Goal: Complete application form

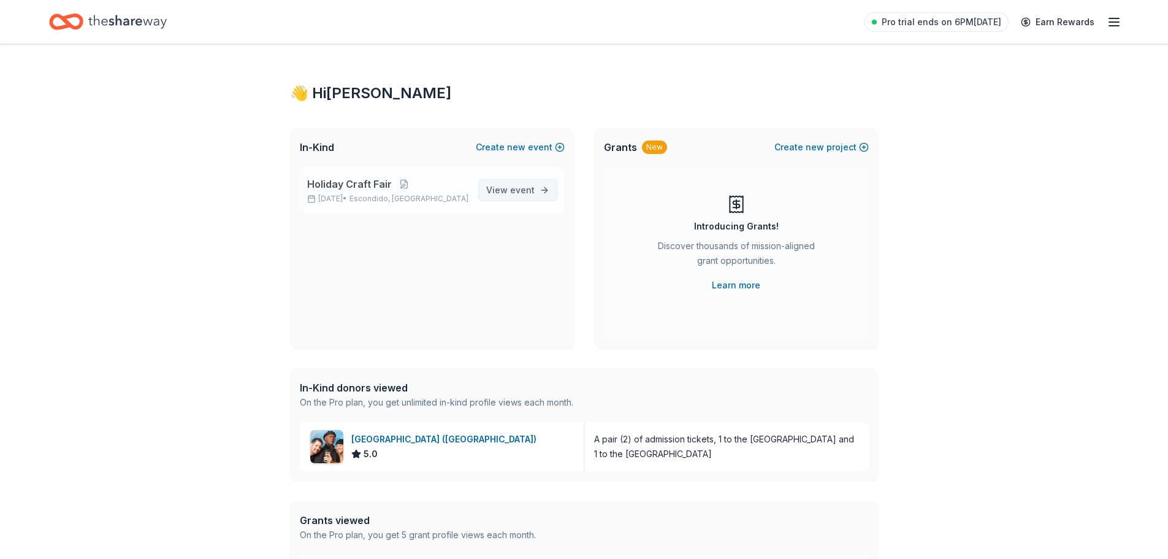
click at [518, 188] on span "event" at bounding box center [522, 190] width 25 height 10
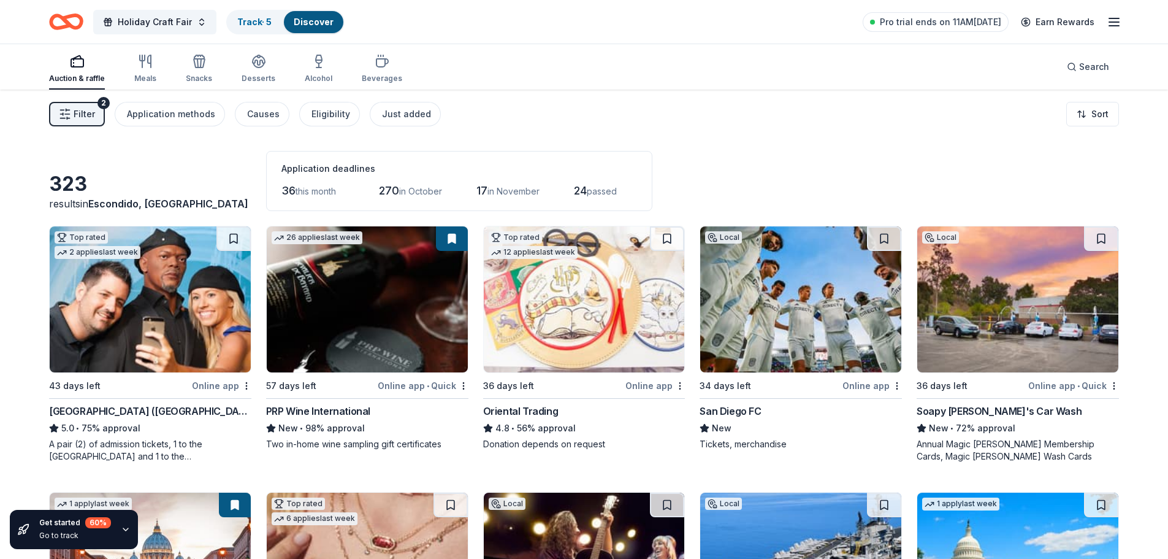
click at [1108, 21] on icon "button" at bounding box center [1114, 22] width 15 height 15
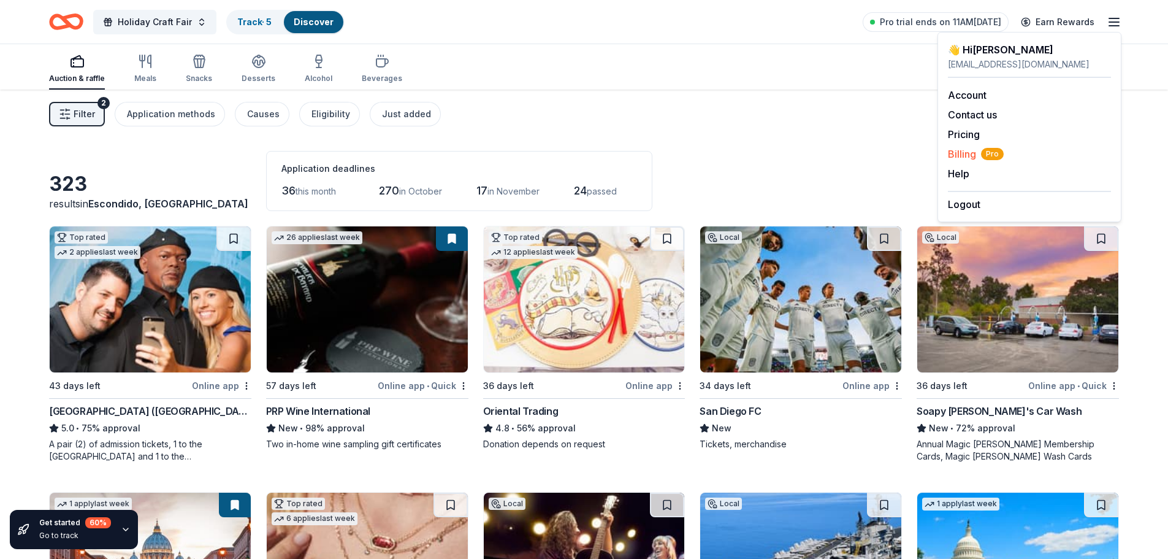
click at [976, 152] on span "Billing Pro" at bounding box center [976, 154] width 56 height 15
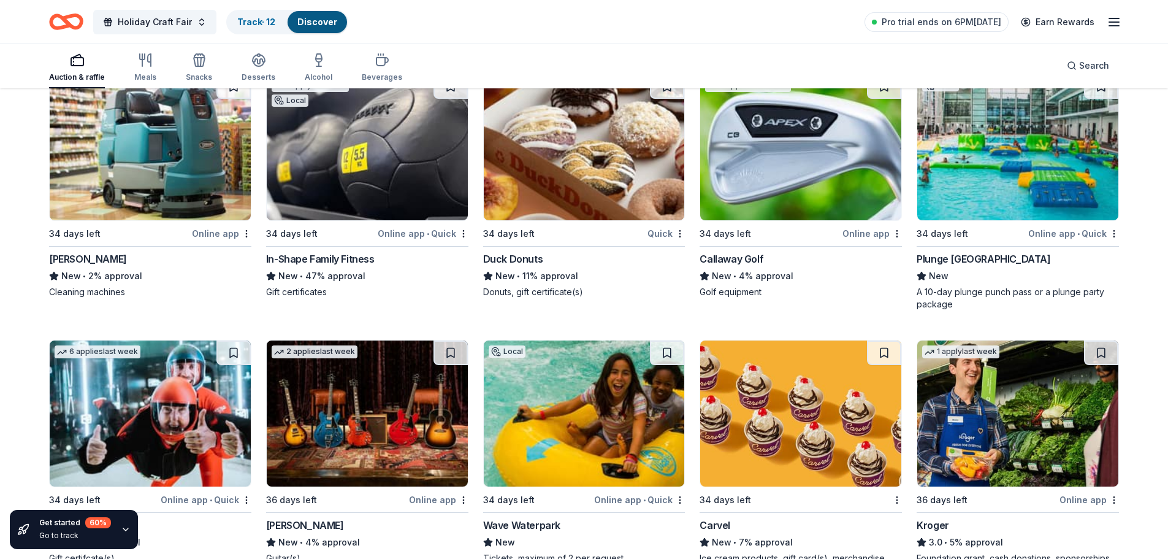
scroll to position [7470, 0]
click at [1059, 225] on div "Online app • Quick" at bounding box center [1073, 232] width 91 height 15
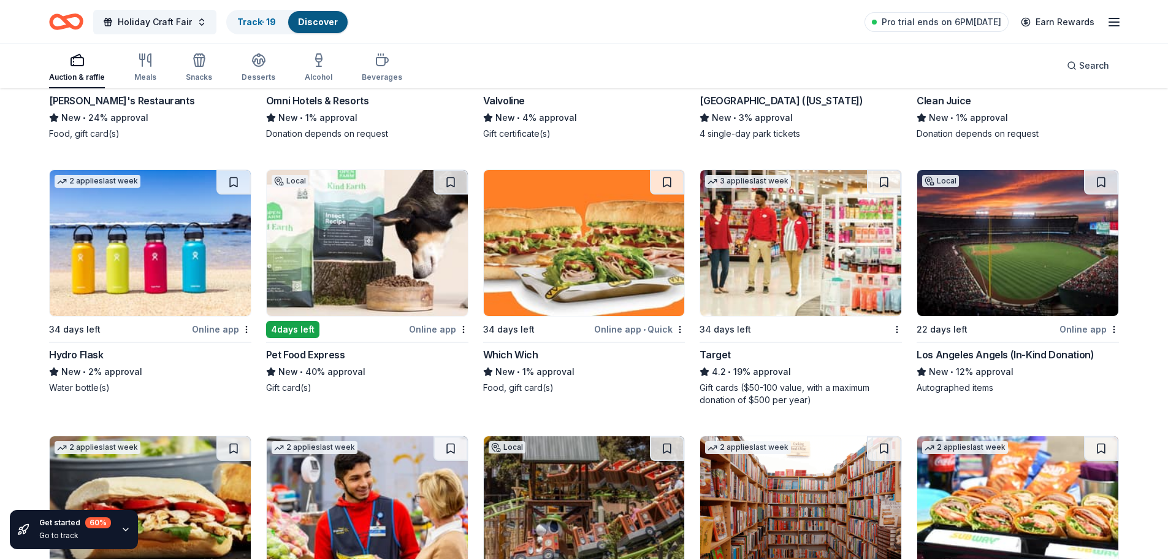
scroll to position [7971, 0]
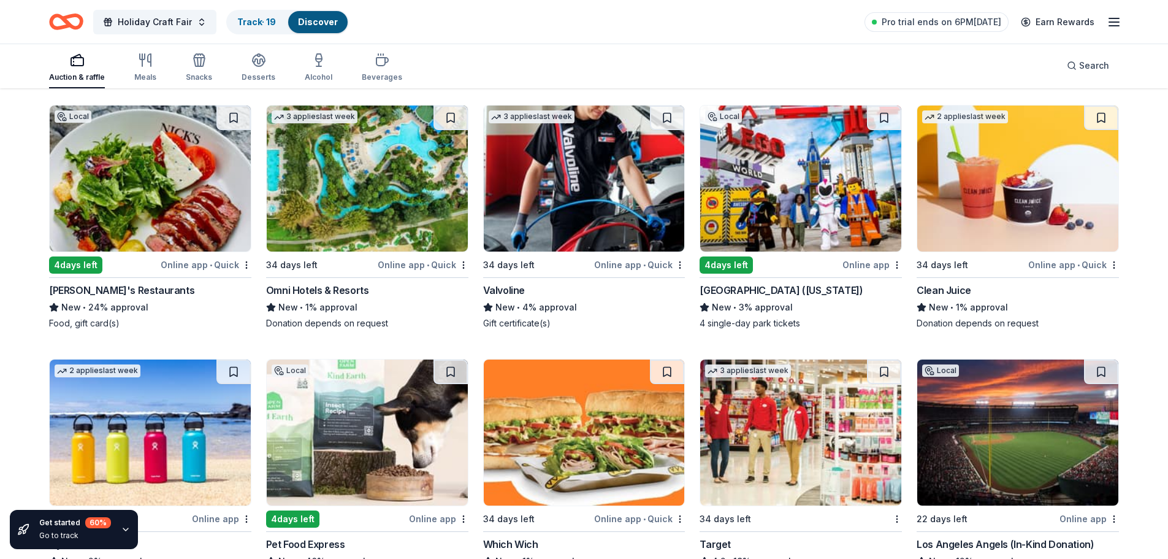
click at [723, 283] on div "[GEOGRAPHIC_DATA] ([US_STATE])" at bounding box center [781, 290] width 163 height 15
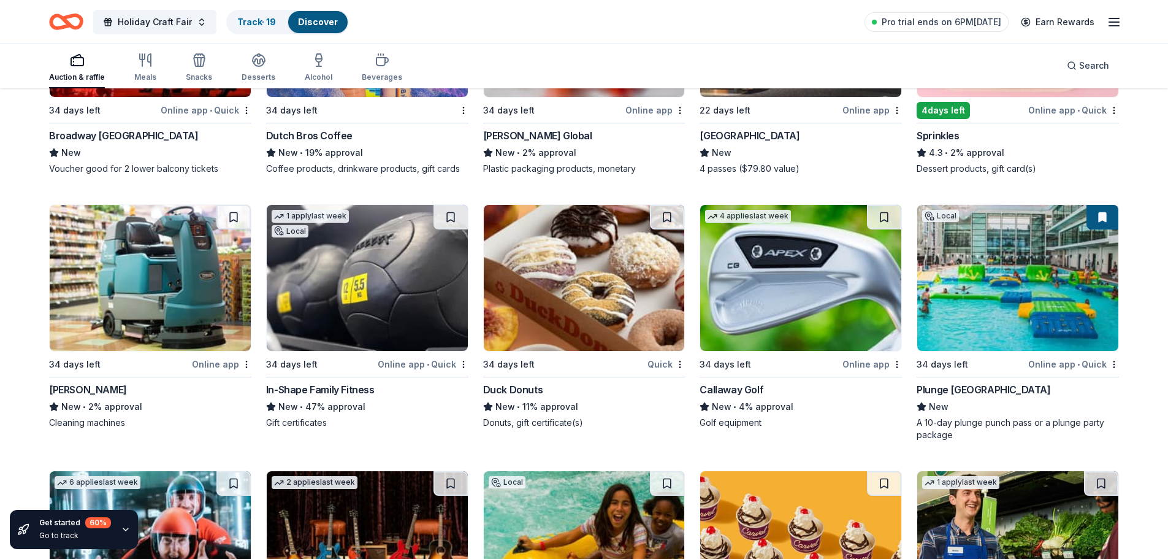
scroll to position [7370, 0]
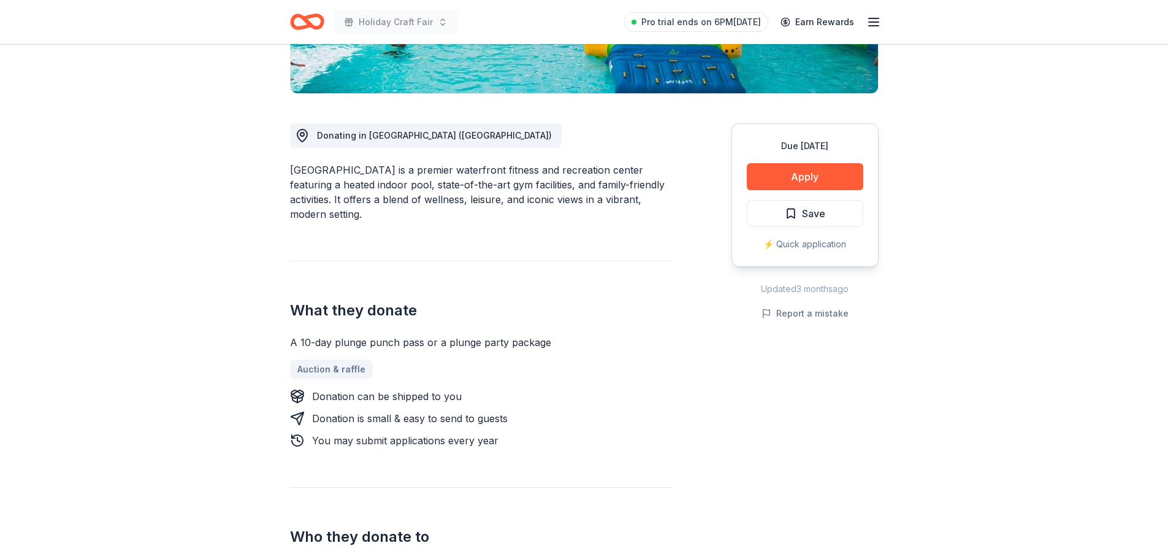
scroll to position [184, 0]
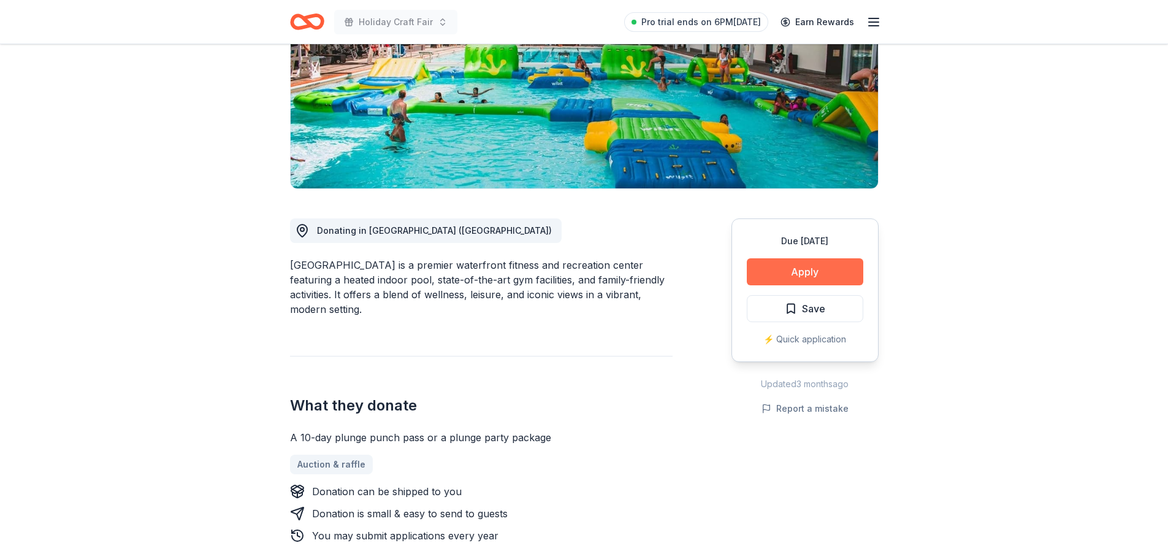
click at [805, 266] on button "Apply" at bounding box center [805, 271] width 117 height 27
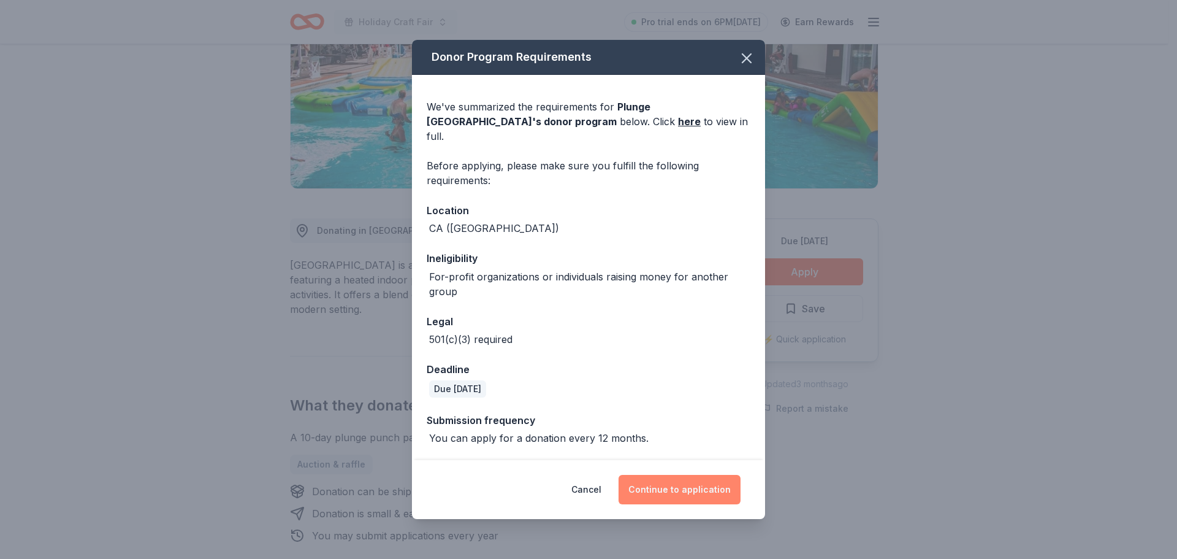
click at [684, 477] on button "Continue to application" at bounding box center [680, 489] width 122 height 29
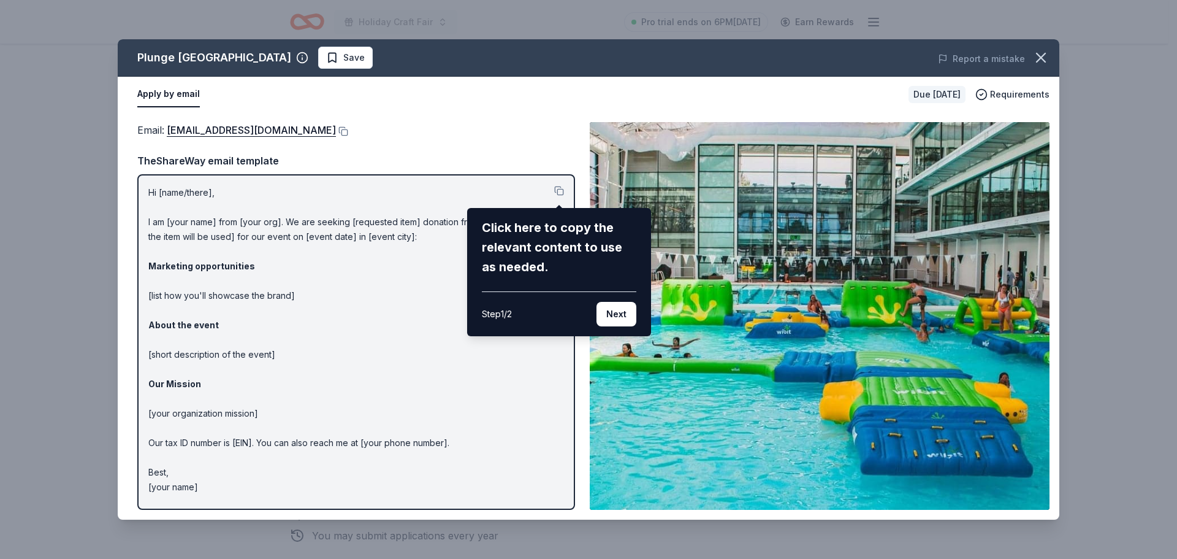
click at [617, 314] on button "Next" at bounding box center [617, 314] width 40 height 25
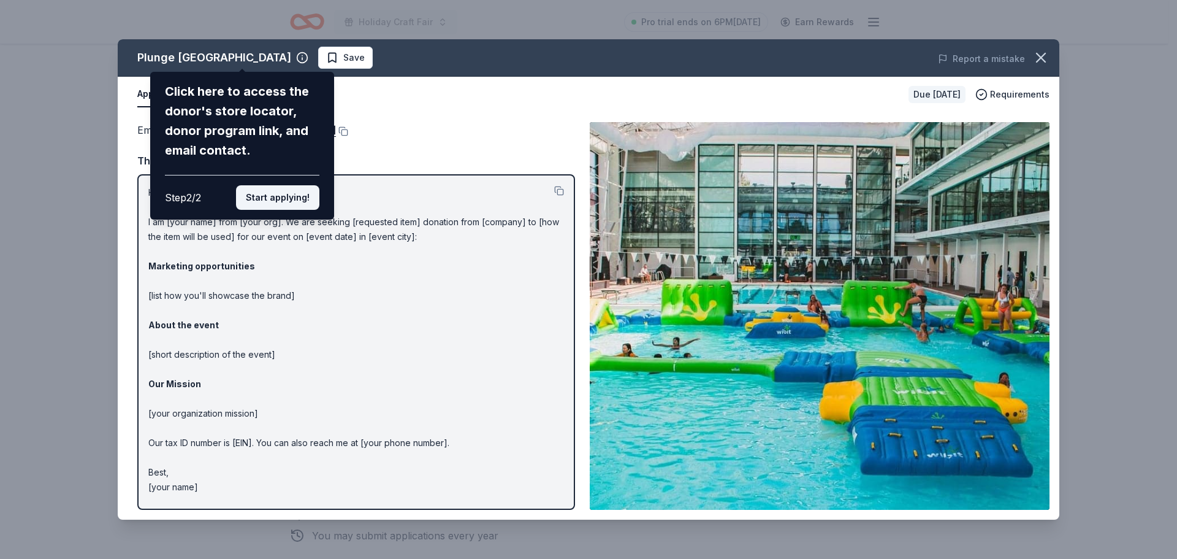
click at [274, 197] on button "Start applying!" at bounding box center [277, 197] width 83 height 25
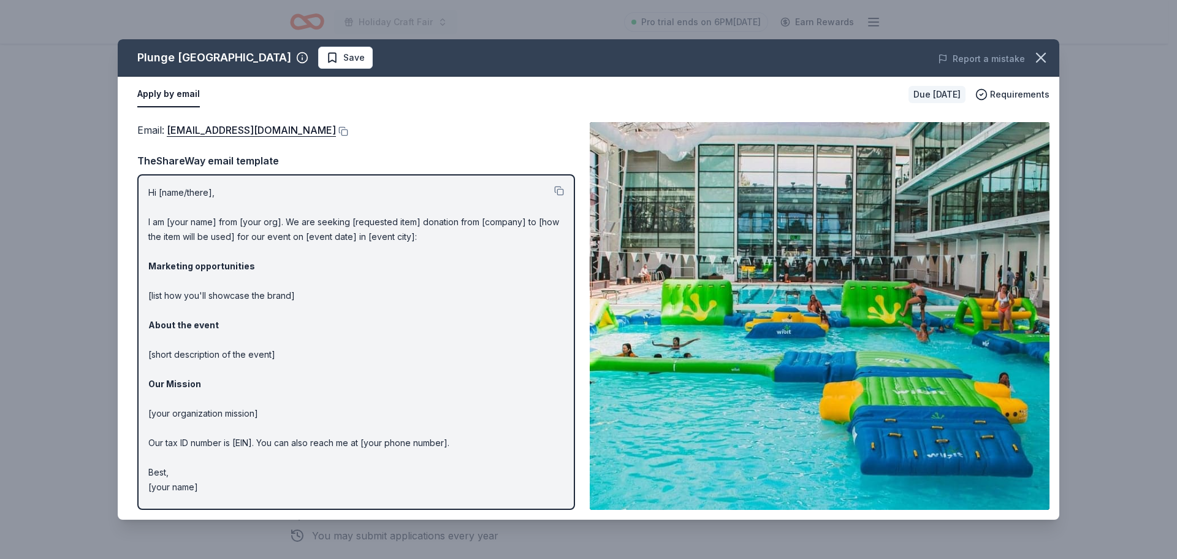
click at [290, 301] on p "Hi [name/there], I am [your name] from [your org]. We are seeking [requested it…" at bounding box center [356, 339] width 416 height 309
click at [299, 229] on p "Hi [name/there], I am [your name] from [your org]. We are seeking [requested it…" at bounding box center [356, 339] width 416 height 309
click at [196, 191] on p "Hi [name/there], I am [your name] from [your org]. We are seeking [requested it…" at bounding box center [356, 339] width 416 height 309
click at [202, 224] on p "Hi [name/there], I am [your name] from [your org]. We are seeking [requested it…" at bounding box center [356, 339] width 416 height 309
click at [560, 191] on button at bounding box center [559, 191] width 10 height 10
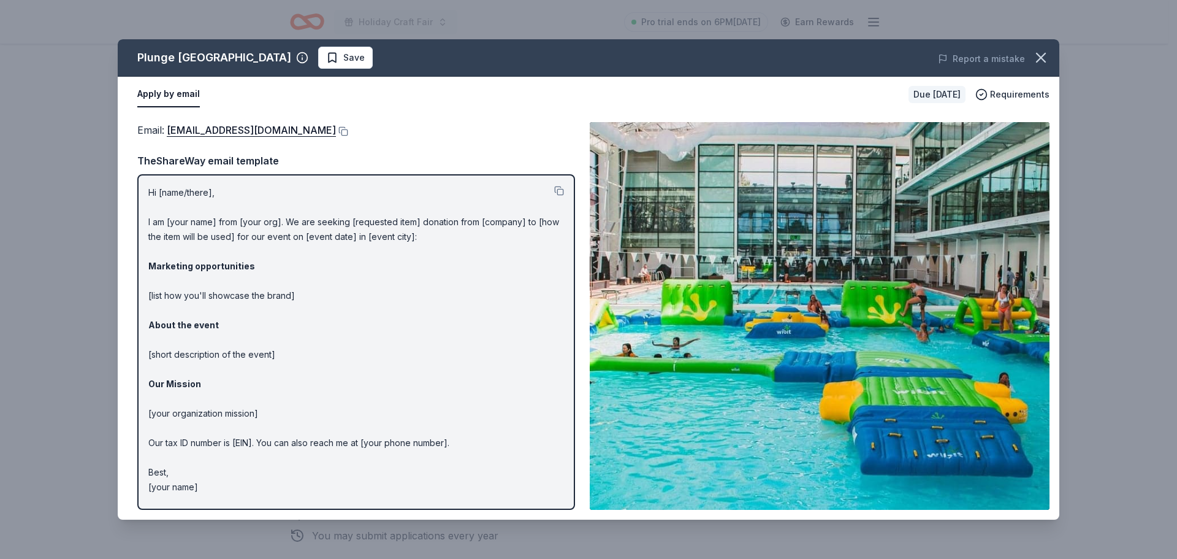
click at [190, 240] on p "Hi [name/there], I am [your name] from [your org]. We are seeking [requested it…" at bounding box center [356, 339] width 416 height 309
drag, startPoint x: 190, startPoint y: 265, endPoint x: 188, endPoint y: 276, distance: 11.1
click at [190, 266] on strong "Marketing opportunities" at bounding box center [201, 266] width 107 height 10
click at [191, 339] on p "Hi [name/there], I am [your name] from [your org]. We are seeking [requested it…" at bounding box center [356, 339] width 416 height 309
click at [266, 131] on link "PlungeSanDiego@gmail.com" at bounding box center [251, 130] width 169 height 16
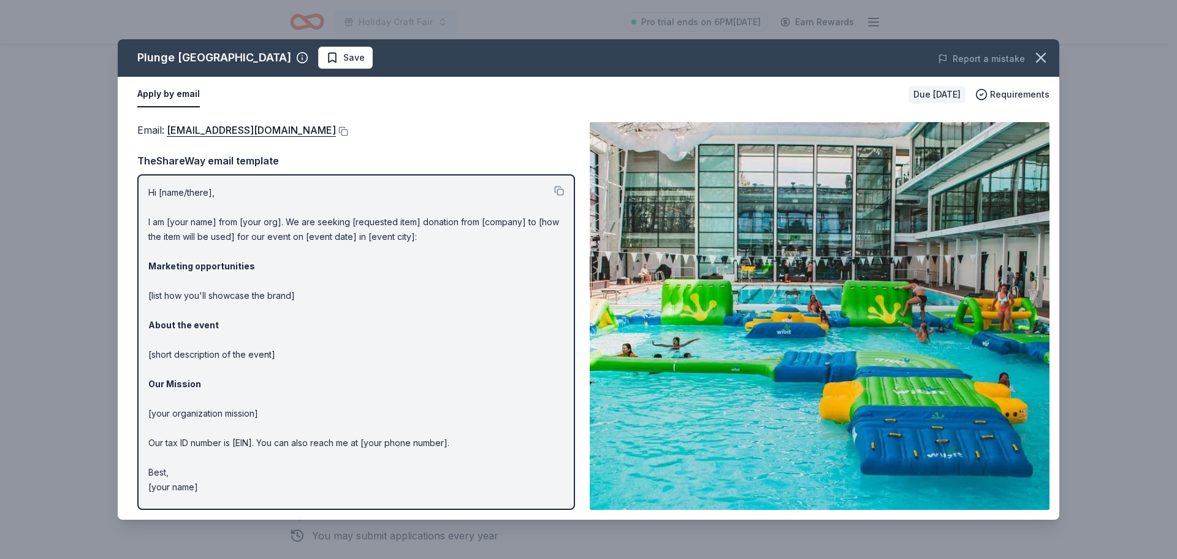
click at [208, 429] on p "Hi [name/there], I am [your name] from [your org]. We are seeking [requested it…" at bounding box center [356, 339] width 416 height 309
drag, startPoint x: 209, startPoint y: 411, endPoint x: 208, endPoint y: 383, distance: 28.2
click at [209, 407] on p "Hi [name/there], I am [your name] from [your org]. We are seeking [requested it…" at bounding box center [356, 339] width 416 height 309
drag, startPoint x: 208, startPoint y: 350, endPoint x: 203, endPoint y: 309, distance: 41.4
click at [208, 346] on p "Hi [name/there], I am [your name] from [your org]. We are seeking [requested it…" at bounding box center [356, 339] width 416 height 309
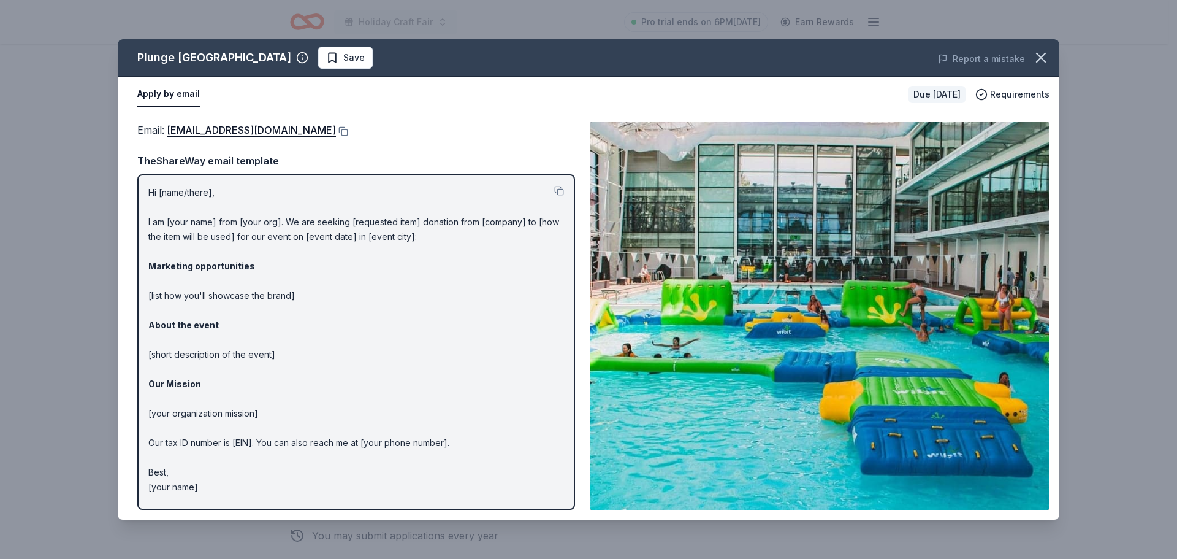
drag, startPoint x: 201, startPoint y: 294, endPoint x: 201, endPoint y: 238, distance: 55.8
click at [201, 289] on p "Hi [name/there], I am [your name] from [your org]. We are seeking [requested it…" at bounding box center [356, 339] width 416 height 309
click at [200, 222] on p "Hi [name/there], I am [your name] from [your org]. We are seeking [requested it…" at bounding box center [356, 339] width 416 height 309
click at [343, 55] on span "Save" at bounding box center [353, 57] width 21 height 15
click at [223, 129] on link "PlungeSanDiego@gmail.com" at bounding box center [251, 130] width 169 height 16
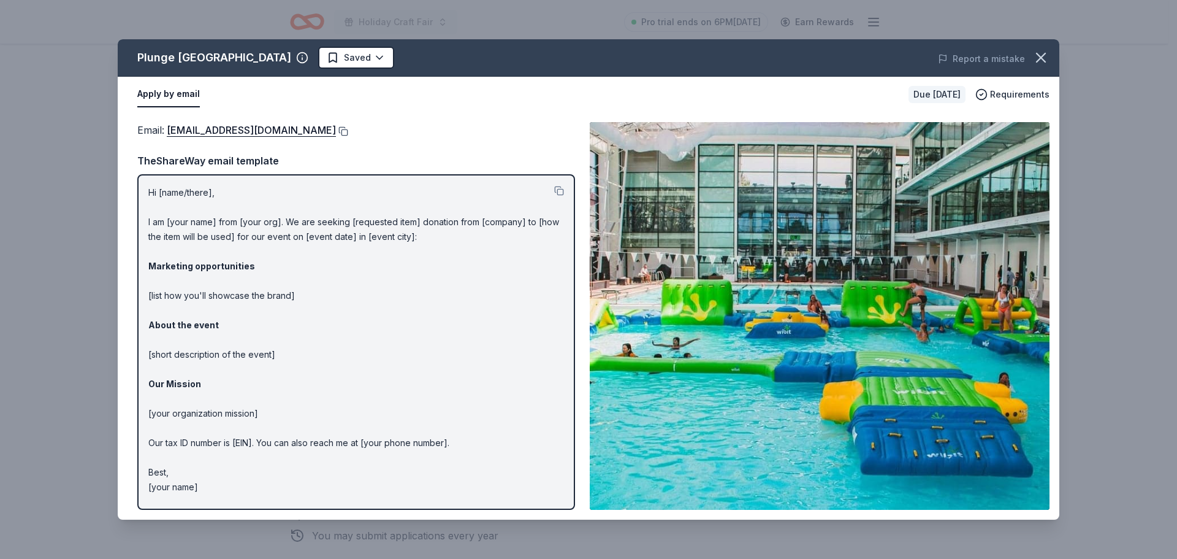
click at [336, 129] on button at bounding box center [342, 131] width 12 height 10
drag, startPoint x: 150, startPoint y: 193, endPoint x: 388, endPoint y: 459, distance: 357.0
click at [350, 492] on p "Hi [name/there], I am [your name] from [your org]. We are seeking [requested it…" at bounding box center [356, 339] width 416 height 309
drag, startPoint x: 281, startPoint y: 288, endPoint x: 464, endPoint y: 419, distance: 225.0
click at [464, 419] on p "Hi [name/there], I am [your name] from [your org]. We are seeking [requested it…" at bounding box center [356, 339] width 416 height 309
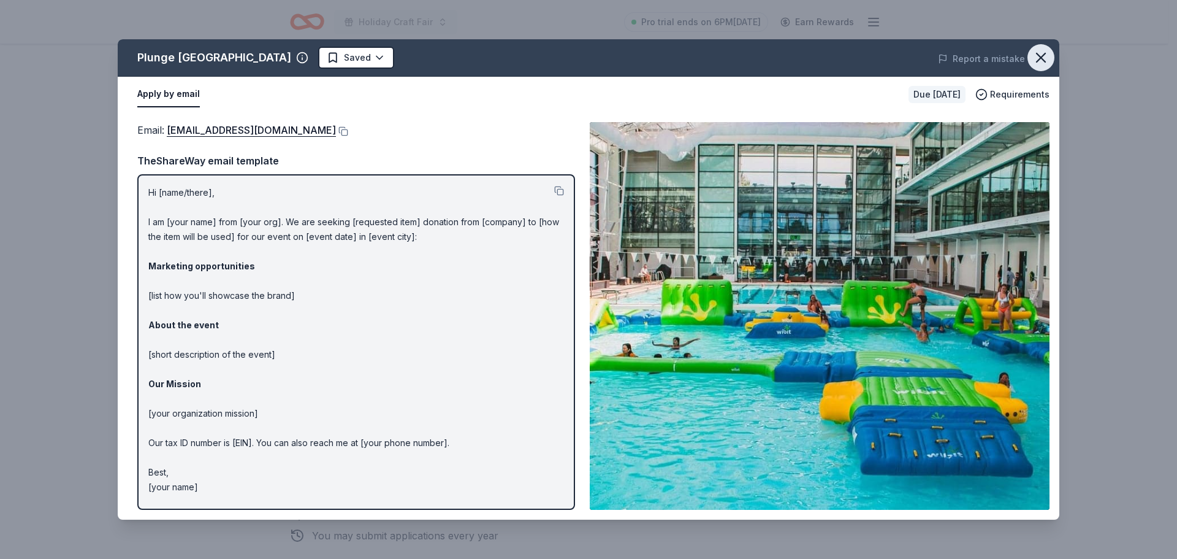
click at [1043, 55] on icon "button" at bounding box center [1041, 57] width 17 height 17
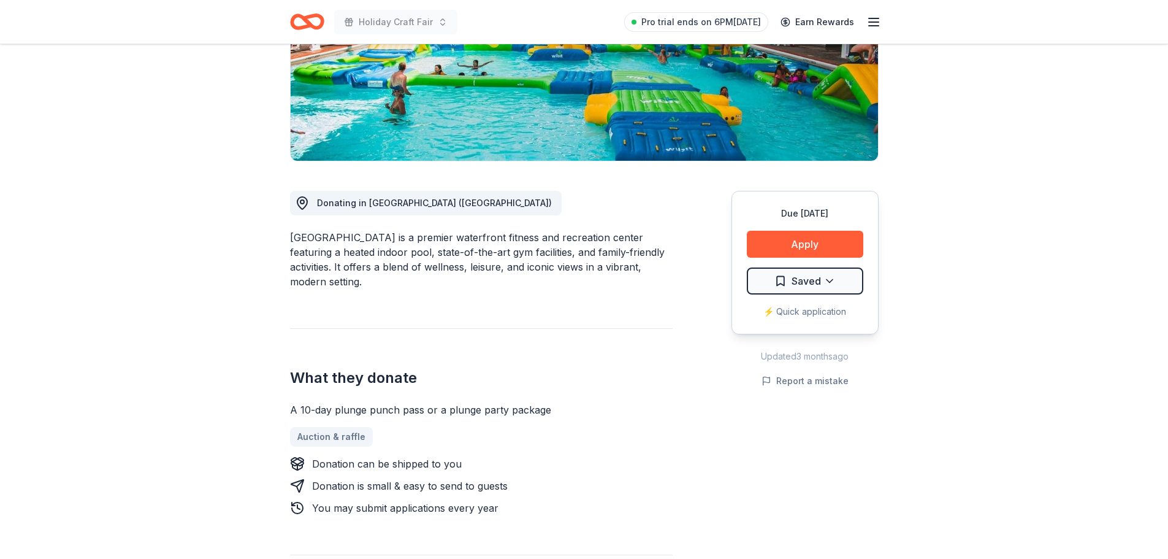
scroll to position [245, 0]
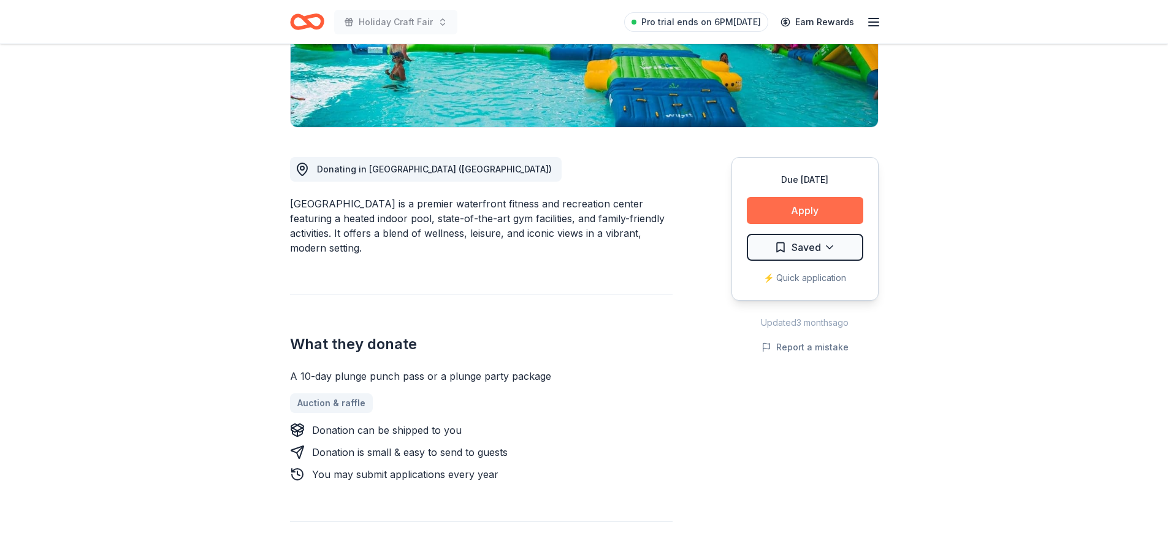
click at [810, 212] on button "Apply" at bounding box center [805, 210] width 117 height 27
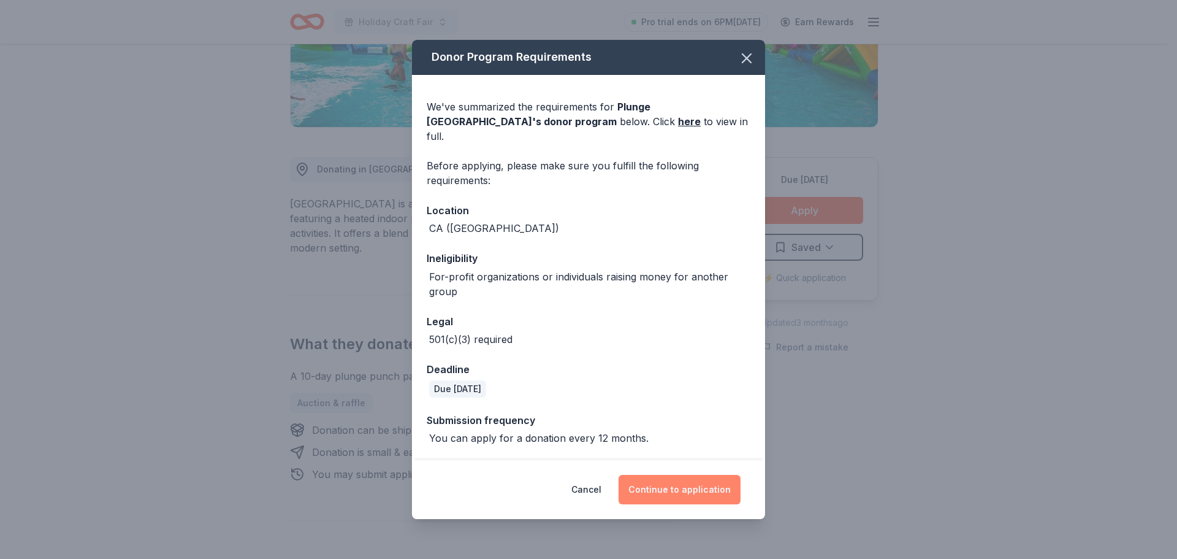
click at [677, 479] on button "Continue to application" at bounding box center [680, 489] width 122 height 29
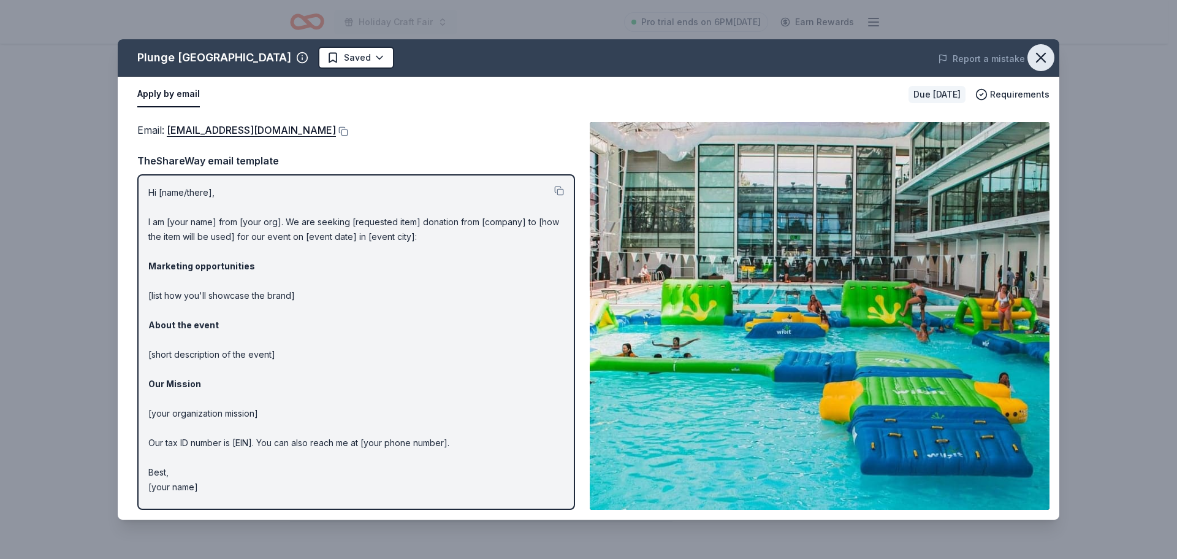
click at [1043, 57] on icon "button" at bounding box center [1041, 57] width 17 height 17
